Goal: Transaction & Acquisition: Download file/media

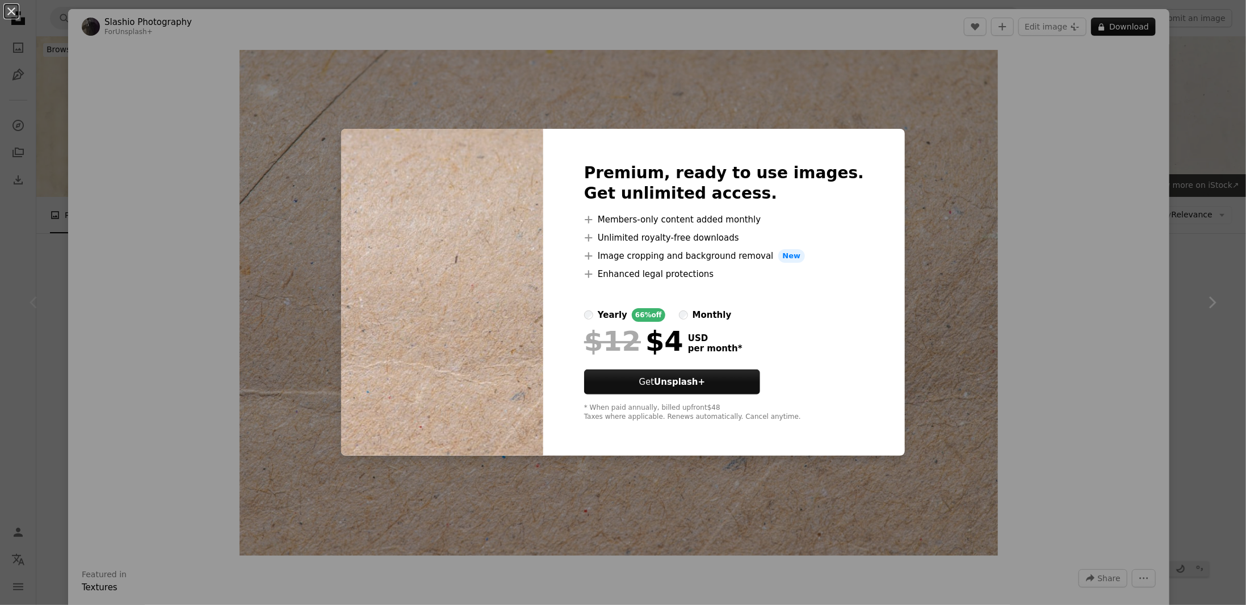
click at [1134, 166] on div "An X shape Premium, ready to use images. Get unlimited access. A plus sign Memb…" at bounding box center [623, 302] width 1246 height 605
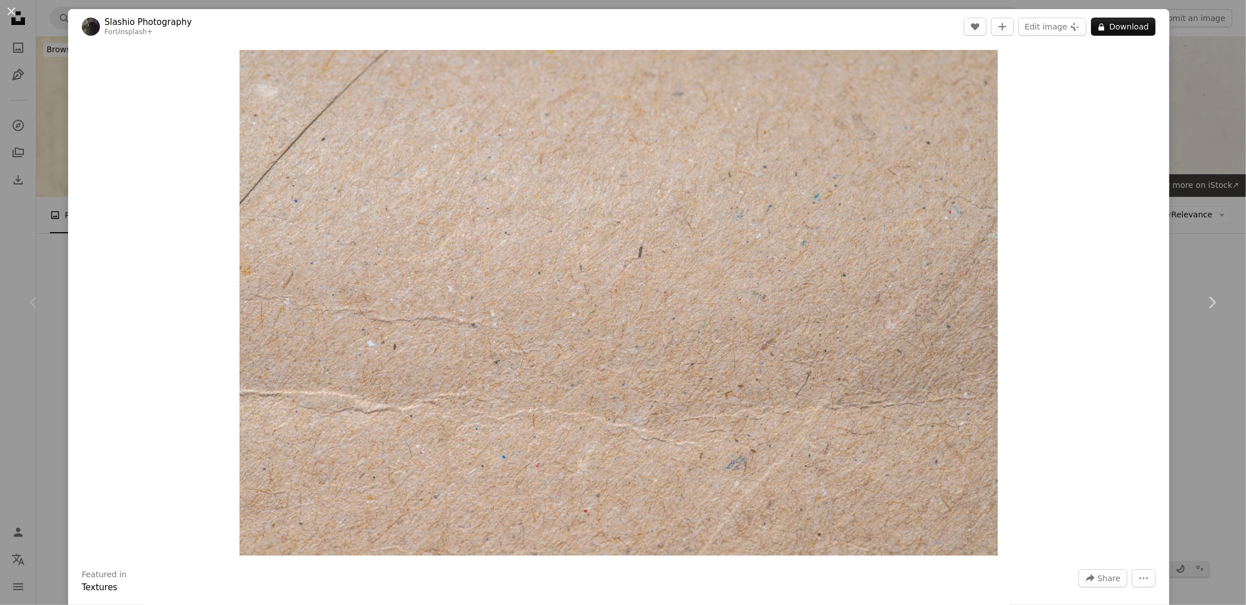
click at [1216, 127] on div "An X shape Chevron left Chevron right Slashio Photography For Unsplash+ A heart…" at bounding box center [623, 302] width 1246 height 605
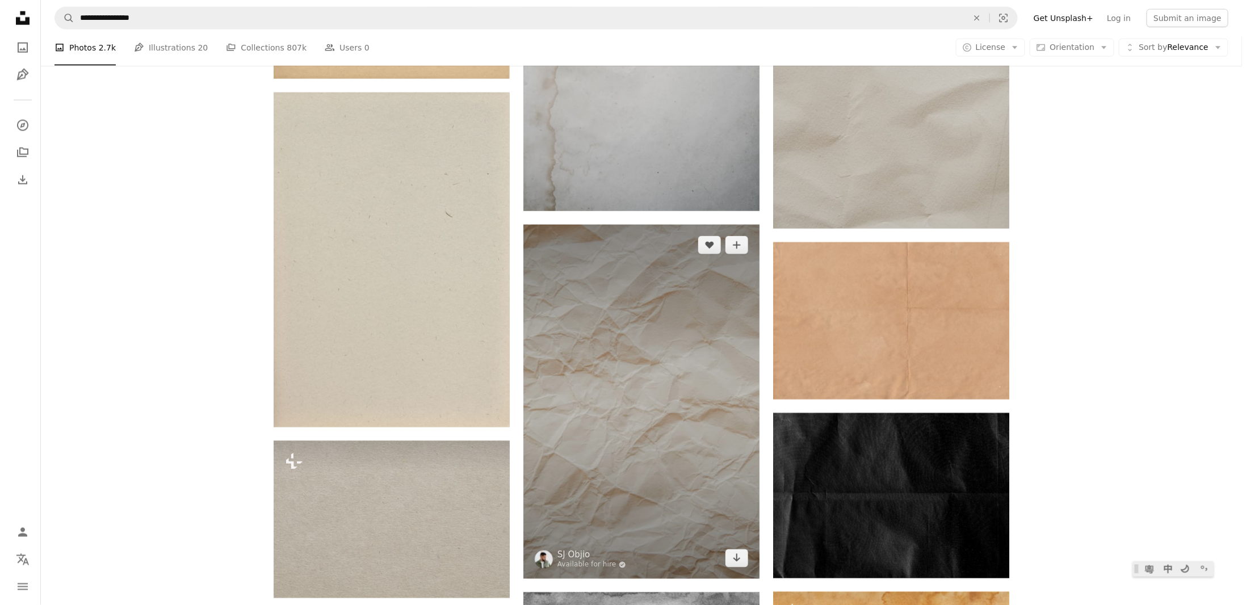
scroll to position [908, 0]
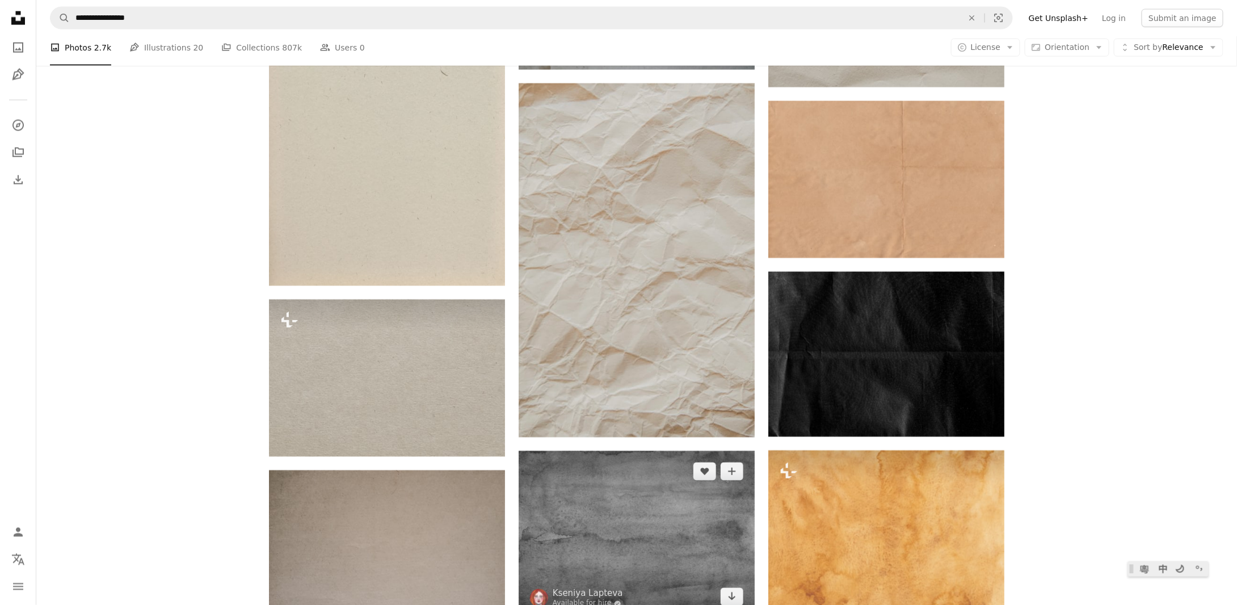
click at [608, 451] on img at bounding box center [637, 534] width 236 height 167
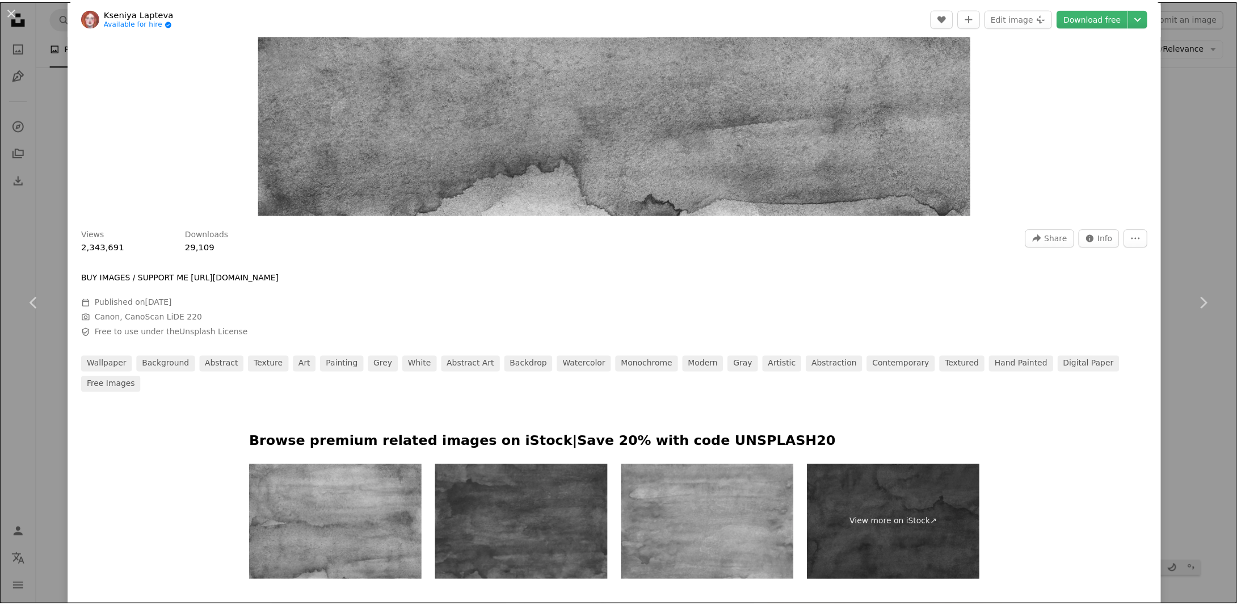
scroll to position [57, 0]
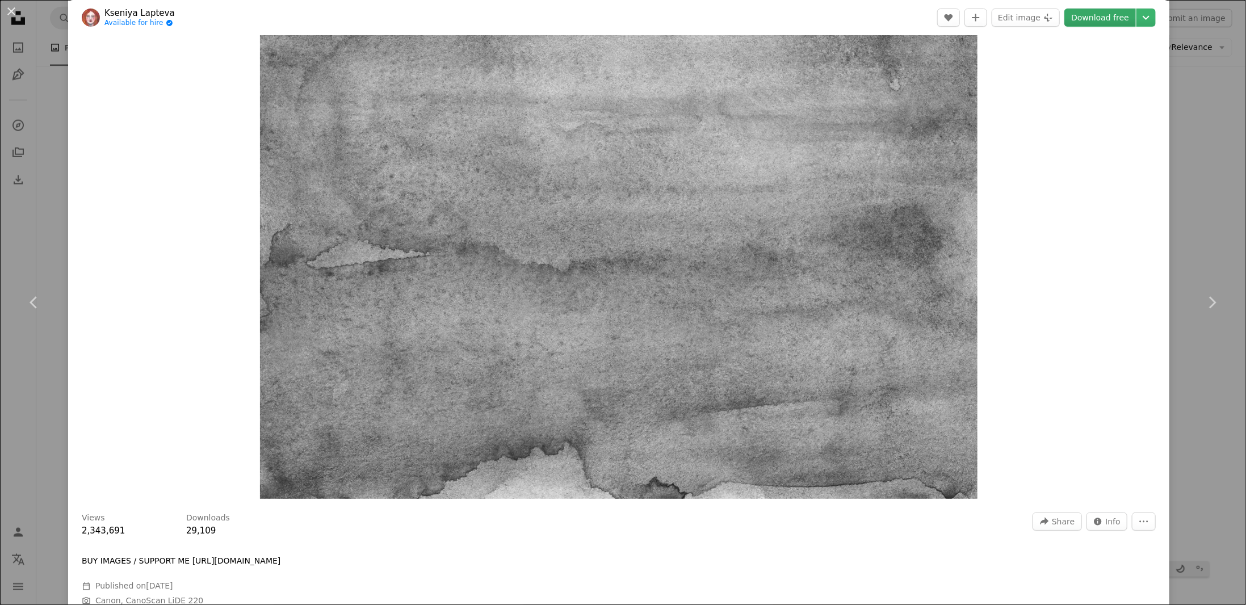
click at [1089, 18] on link "Download free" at bounding box center [1099, 18] width 71 height 18
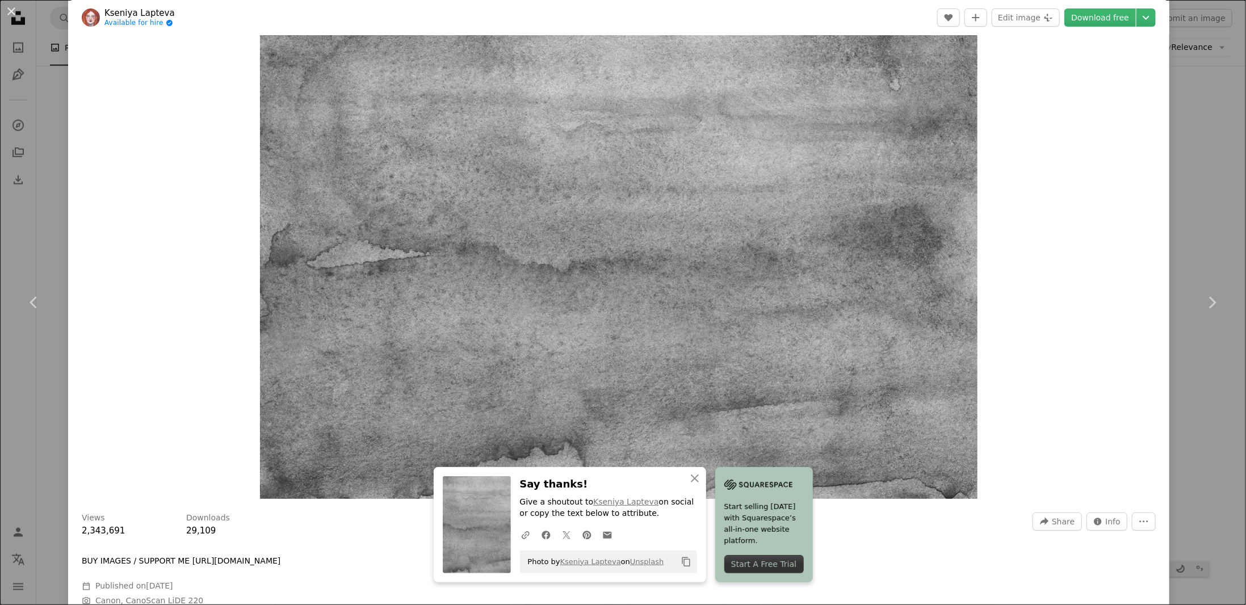
click at [1186, 238] on div "An X shape Chevron left Chevron right [PERSON_NAME] Available for hire A checkm…" at bounding box center [623, 302] width 1246 height 605
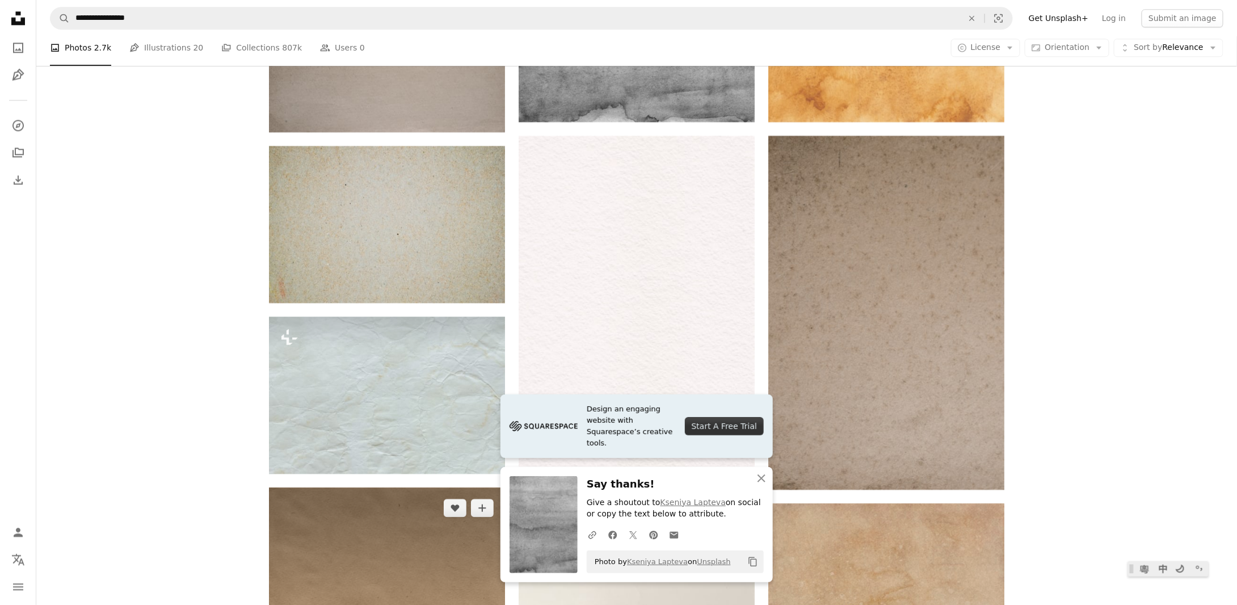
scroll to position [1362, 0]
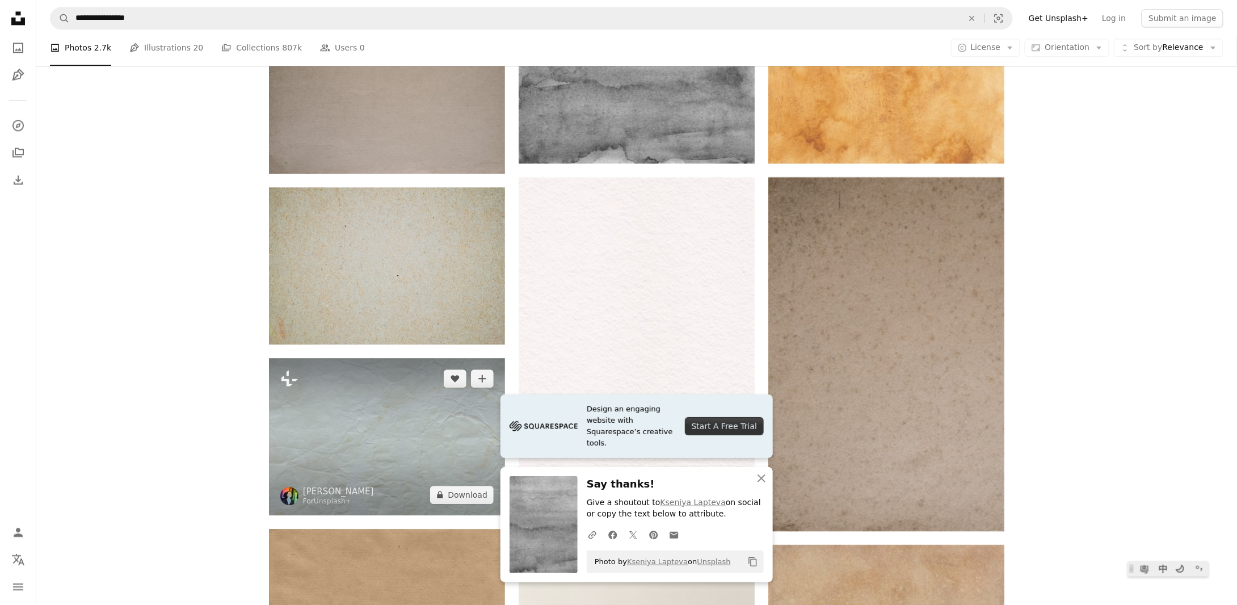
click at [424, 358] on img at bounding box center [387, 436] width 236 height 157
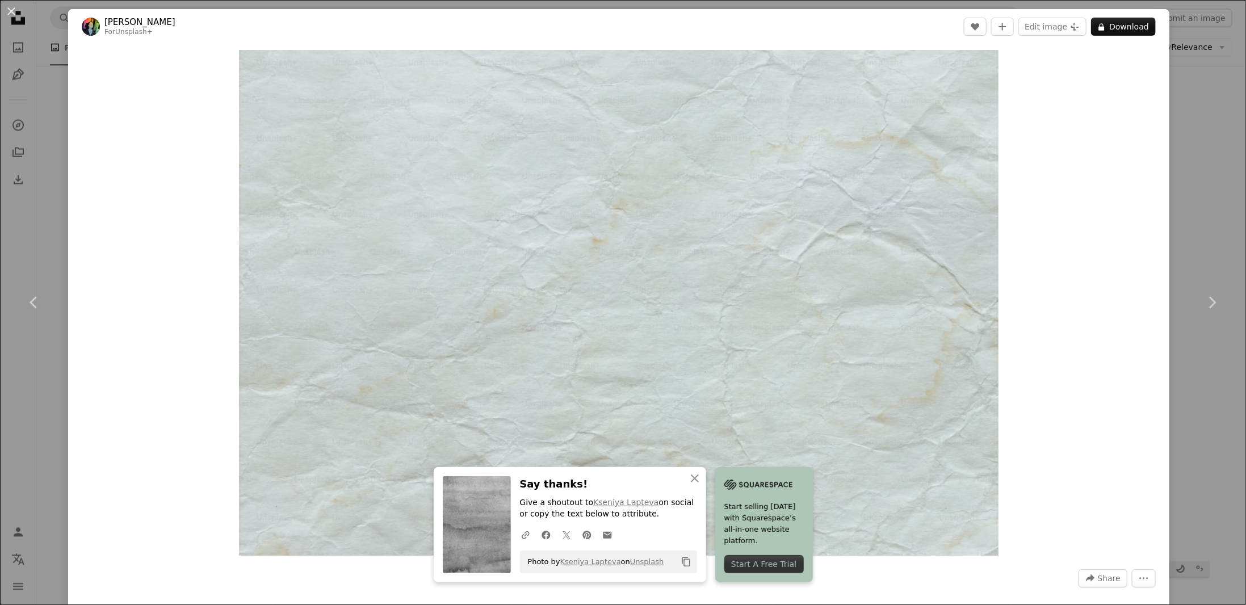
click at [1193, 215] on div "An X shape Chevron left Chevron right [PERSON_NAME] For Unsplash+ A heart A plu…" at bounding box center [623, 302] width 1246 height 605
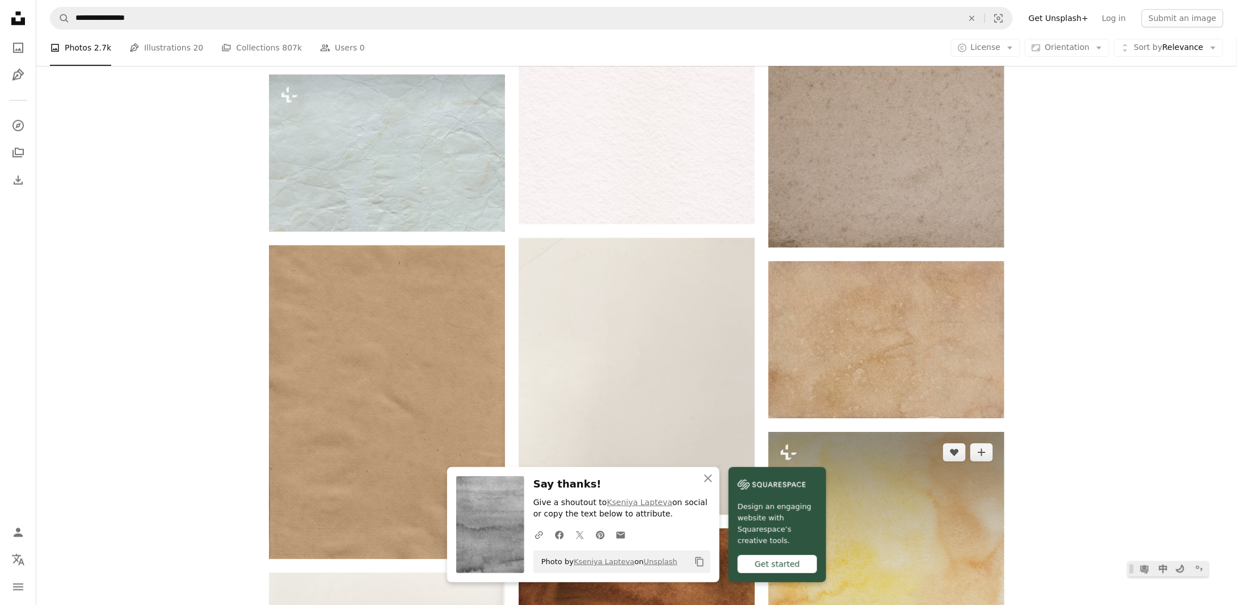
scroll to position [1475, 0]
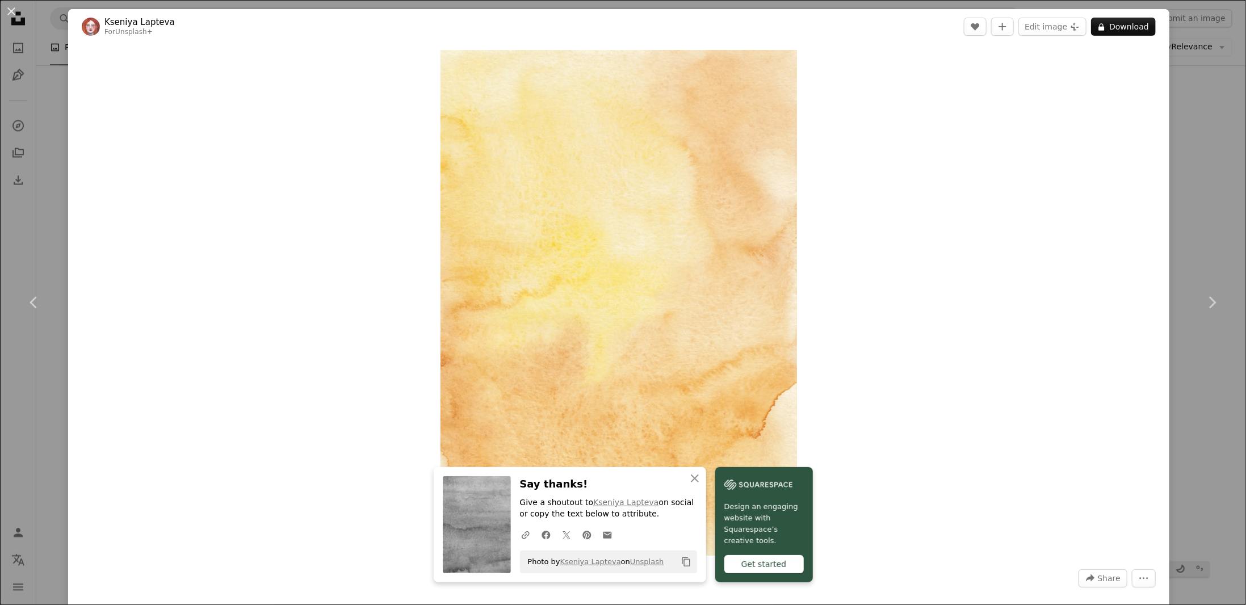
drag, startPoint x: 1183, startPoint y: 186, endPoint x: 1063, endPoint y: 276, distance: 149.6
click at [1183, 186] on div "An X shape Chevron left Chevron right [PERSON_NAME] For Unsplash+ A heart A plu…" at bounding box center [623, 302] width 1246 height 605
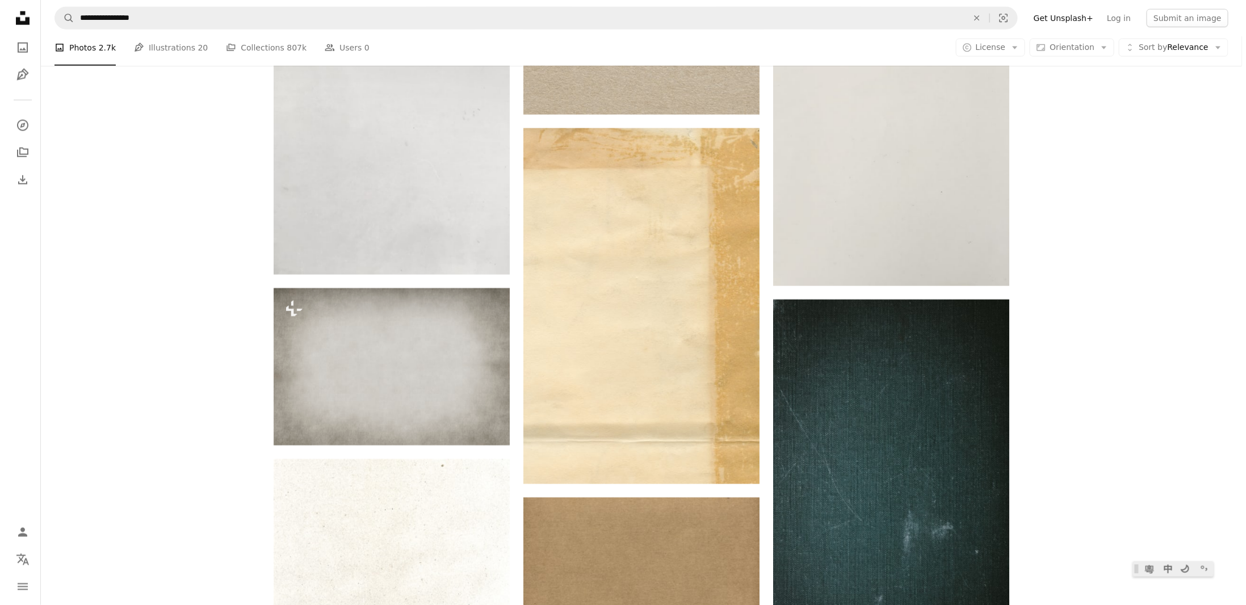
scroll to position [3008, 0]
